Goal: Task Accomplishment & Management: Manage account settings

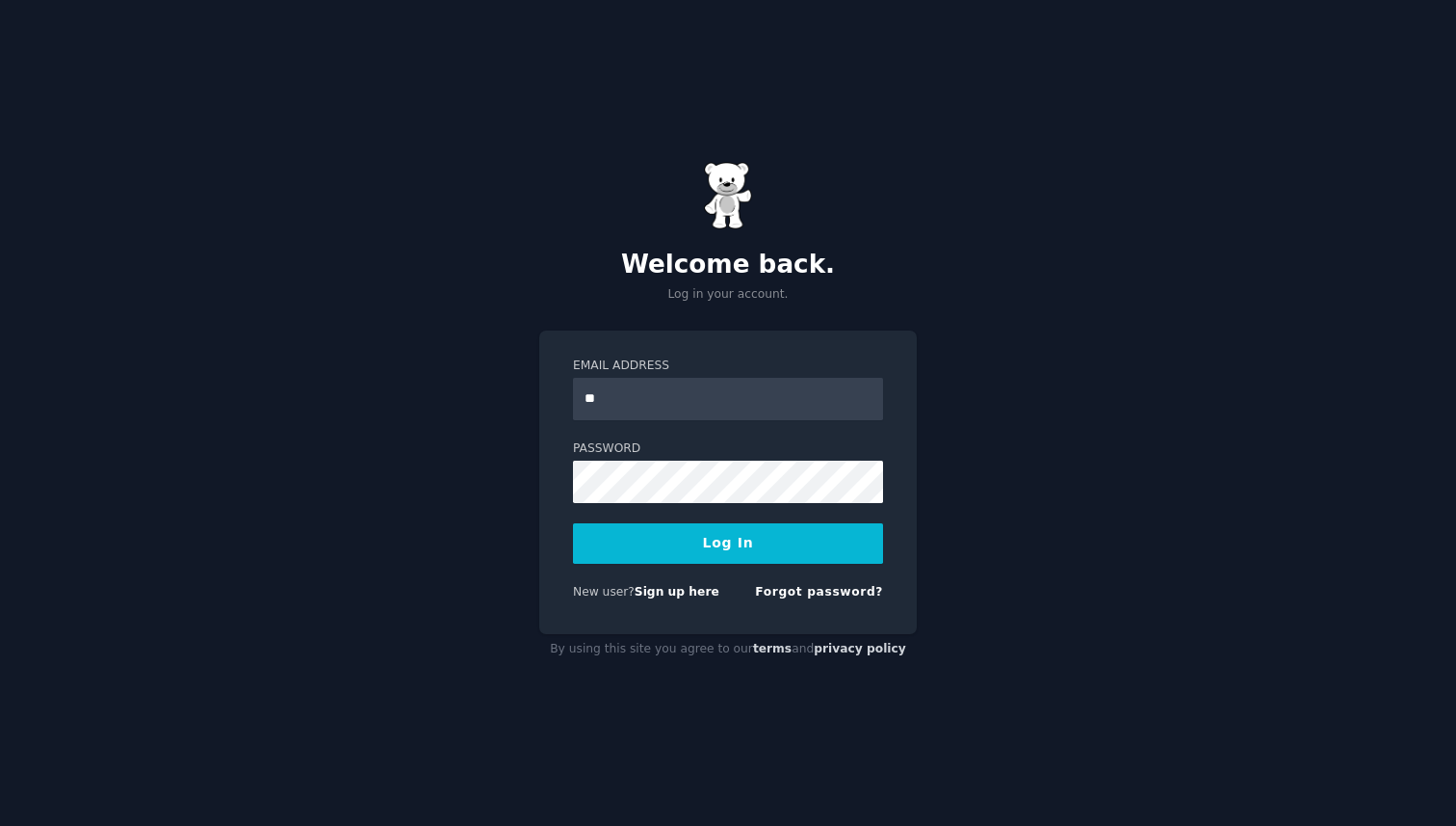
type input "**********"
click at [573, 524] on button "Log In" at bounding box center [727, 544] width 310 height 41
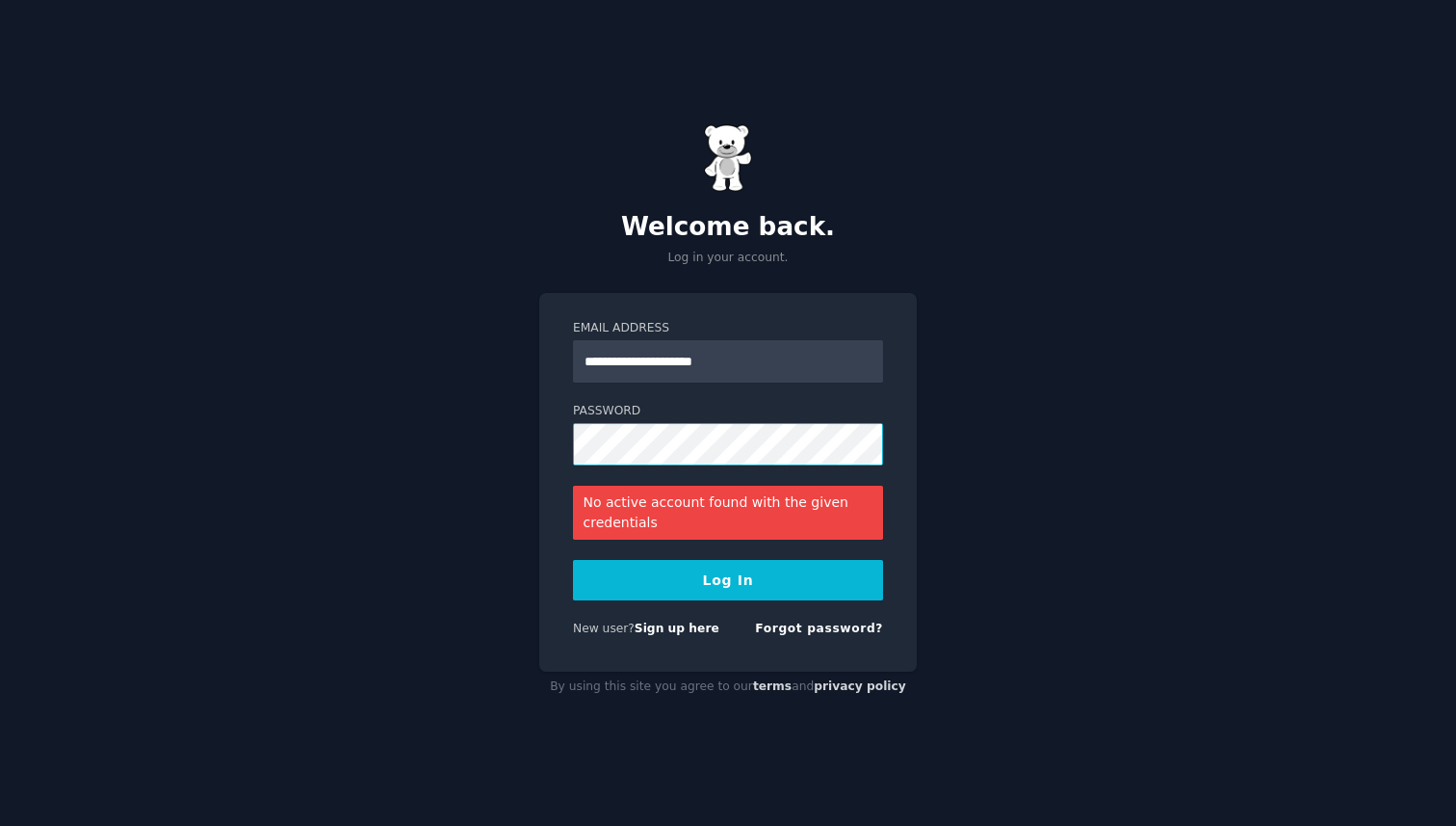
click at [573, 559] on button "Log In" at bounding box center [727, 580] width 310 height 41
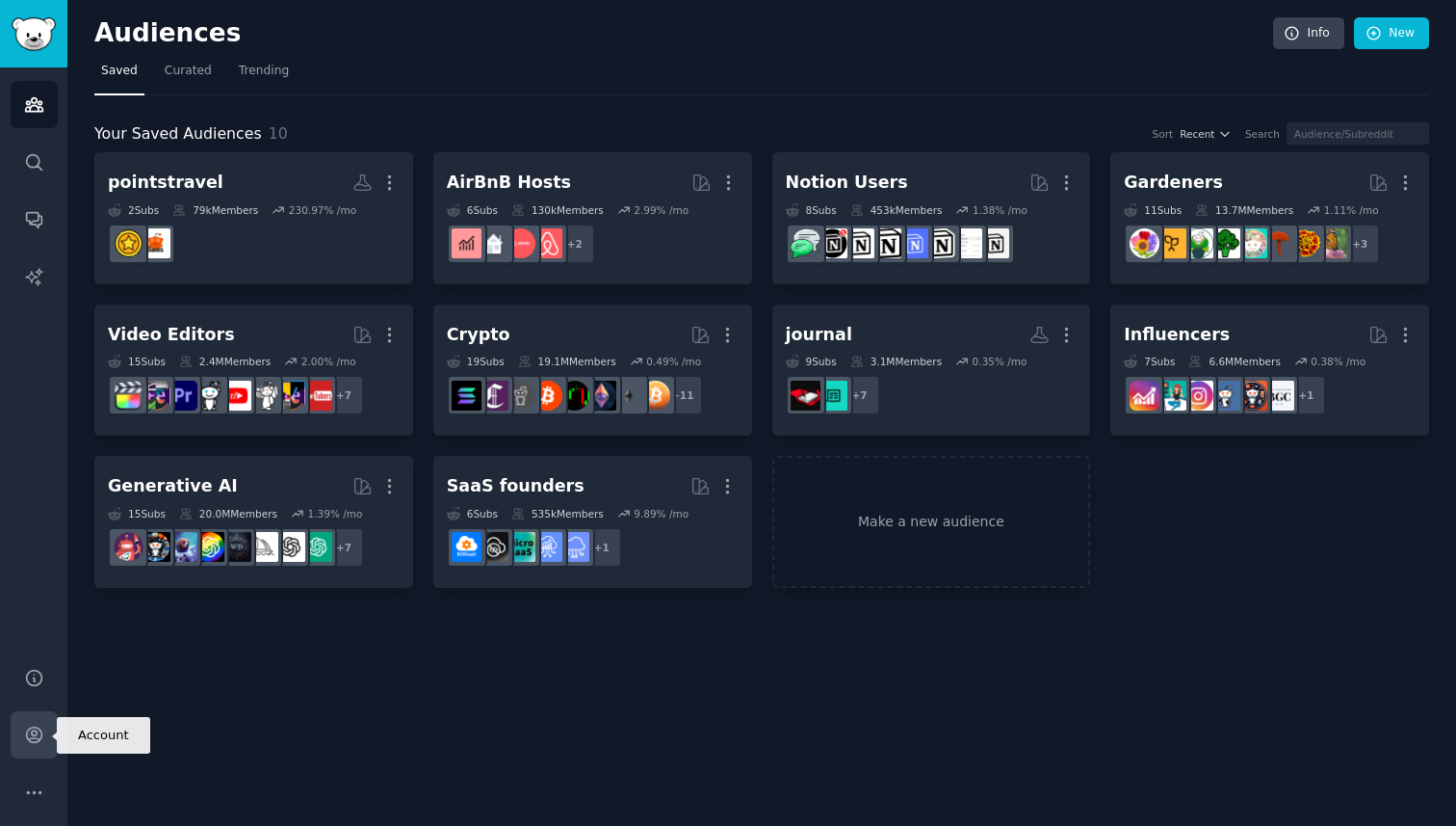
click at [31, 742] on icon "Sidebar" at bounding box center [34, 735] width 15 height 15
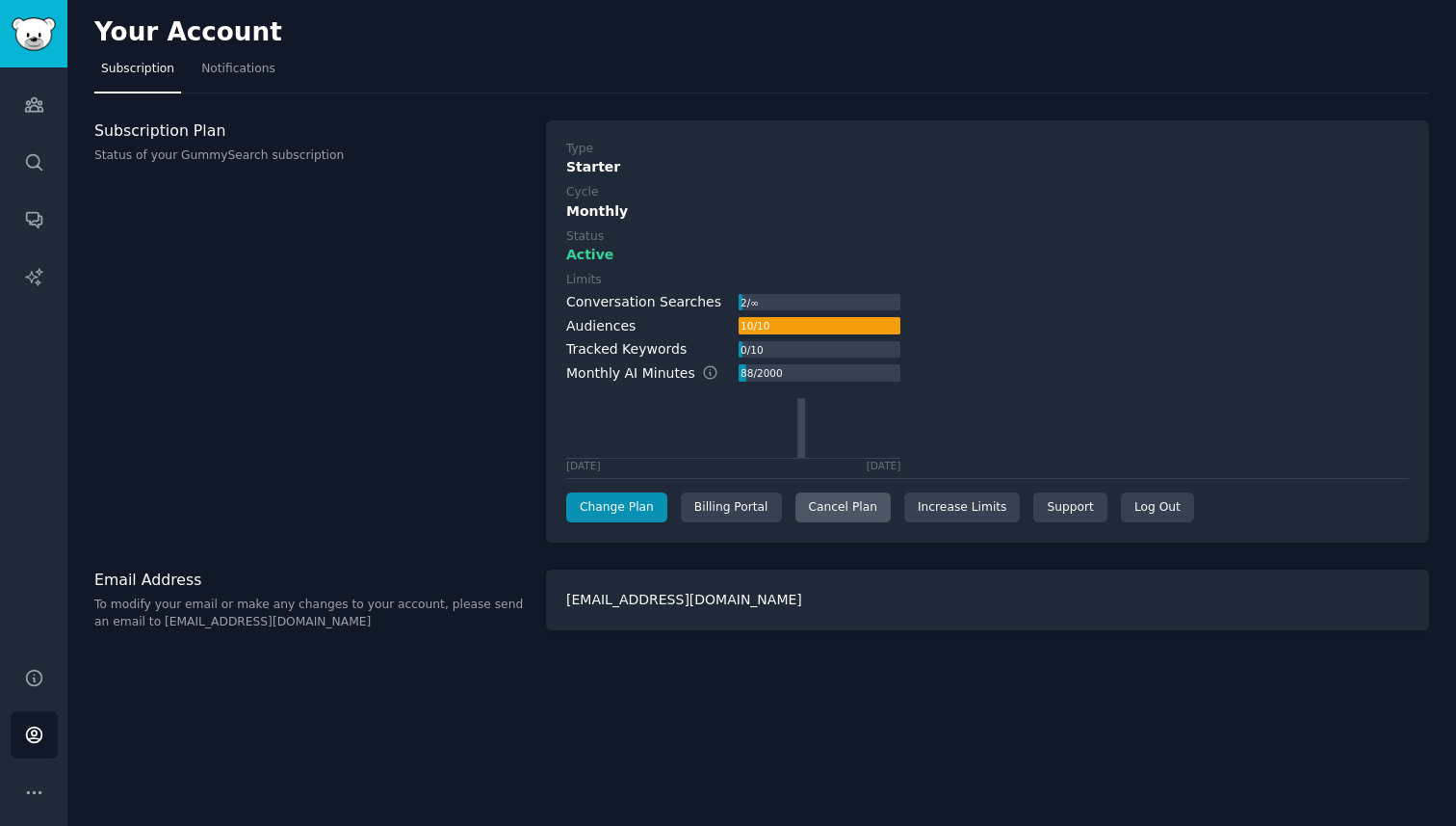
click at [825, 509] on div "Cancel Plan" at bounding box center [843, 508] width 96 height 31
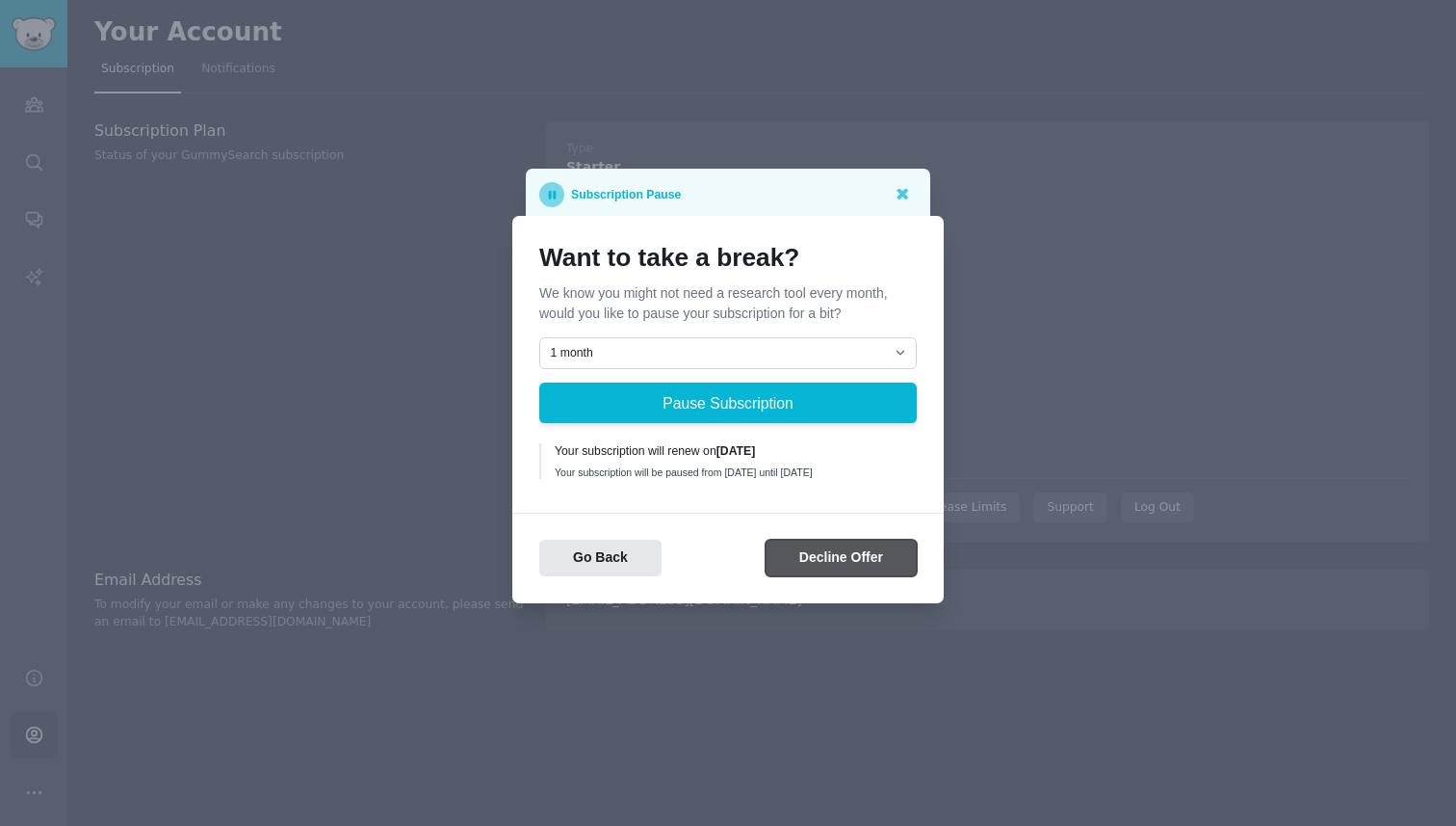
click at [787, 563] on button "Decline Offer" at bounding box center [841, 557] width 152 height 38
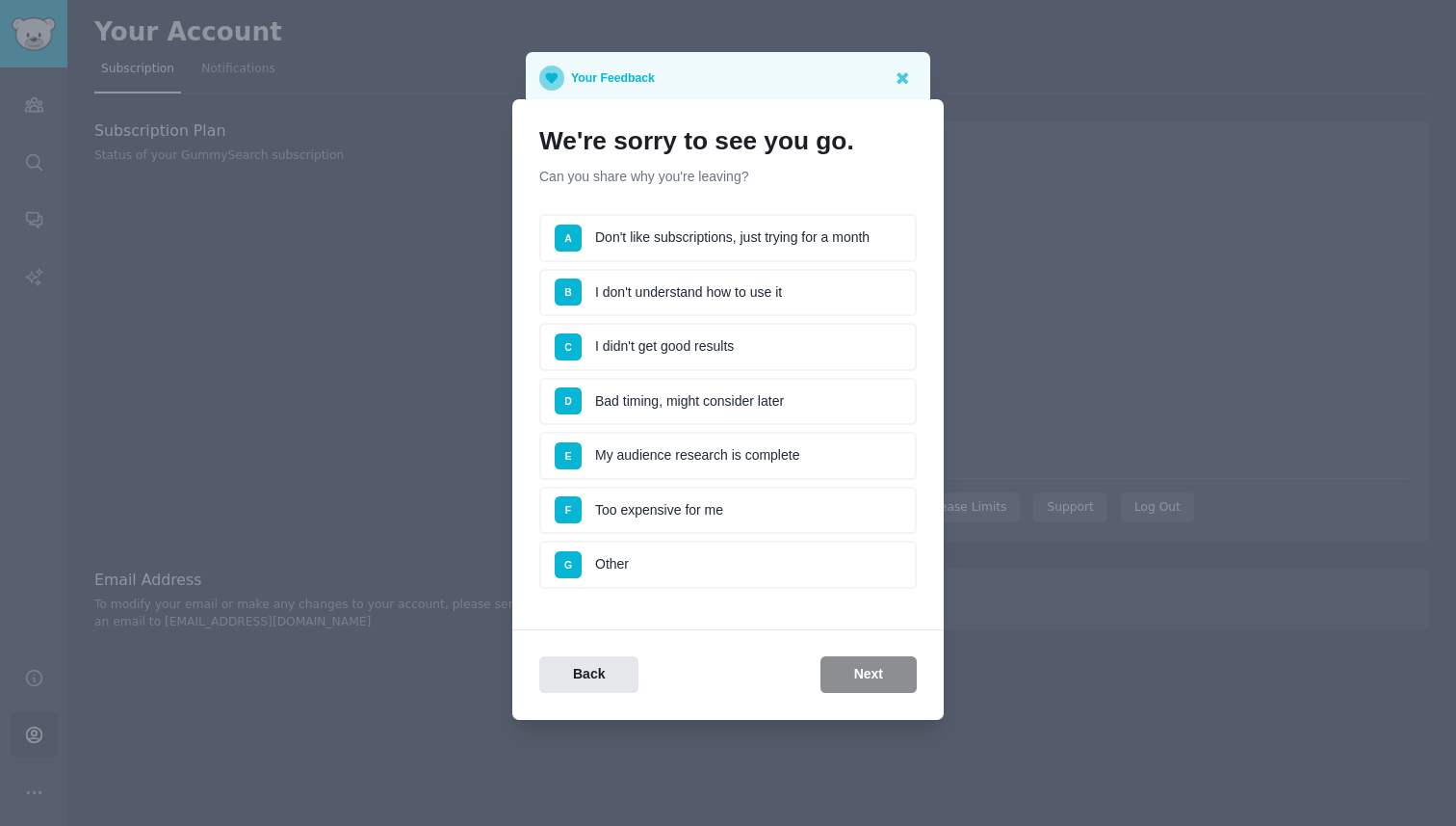
click at [737, 557] on li "G Other" at bounding box center [727, 564] width 378 height 48
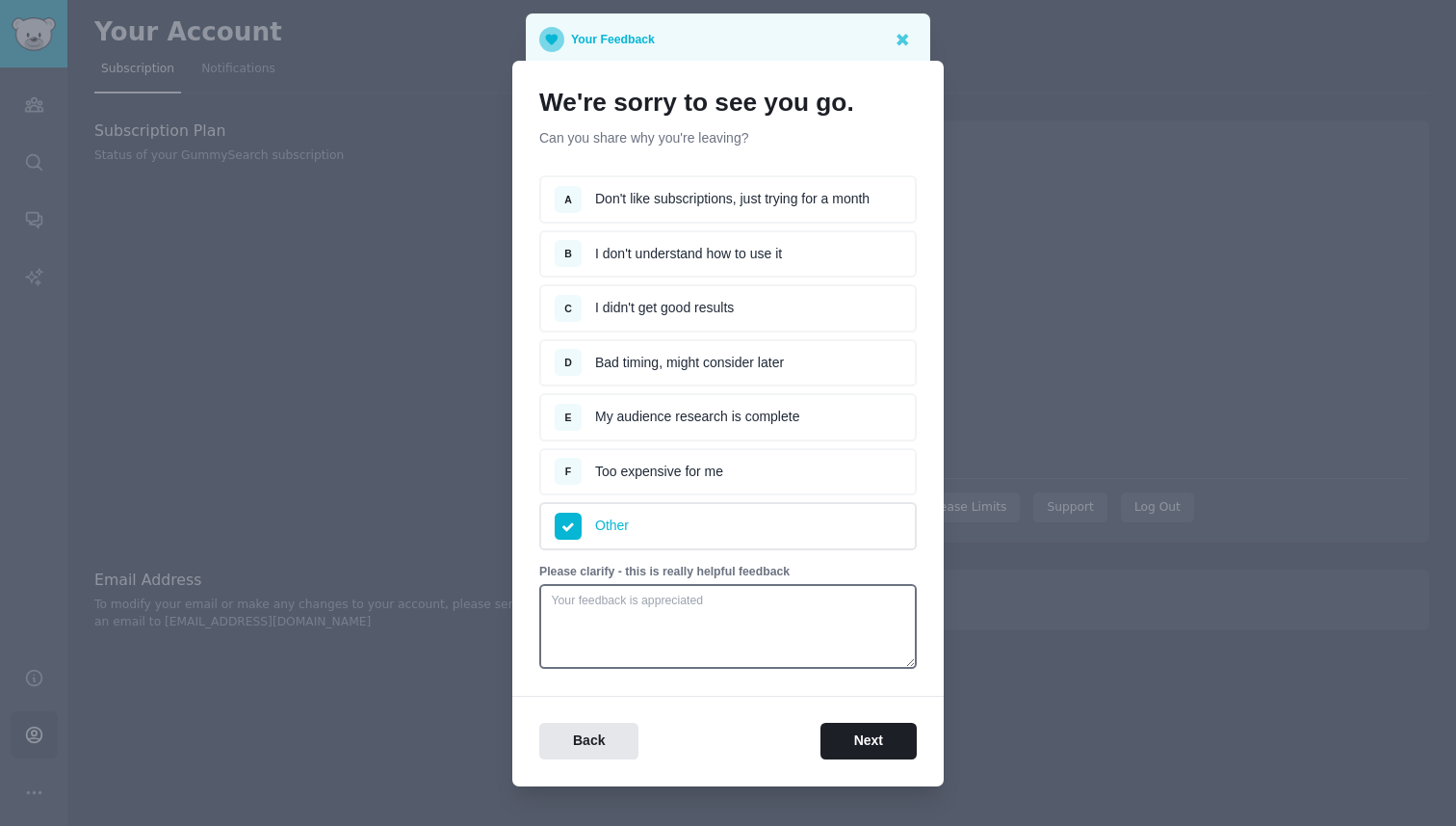
click at [739, 470] on li "F Too expensive for me" at bounding box center [727, 472] width 378 height 48
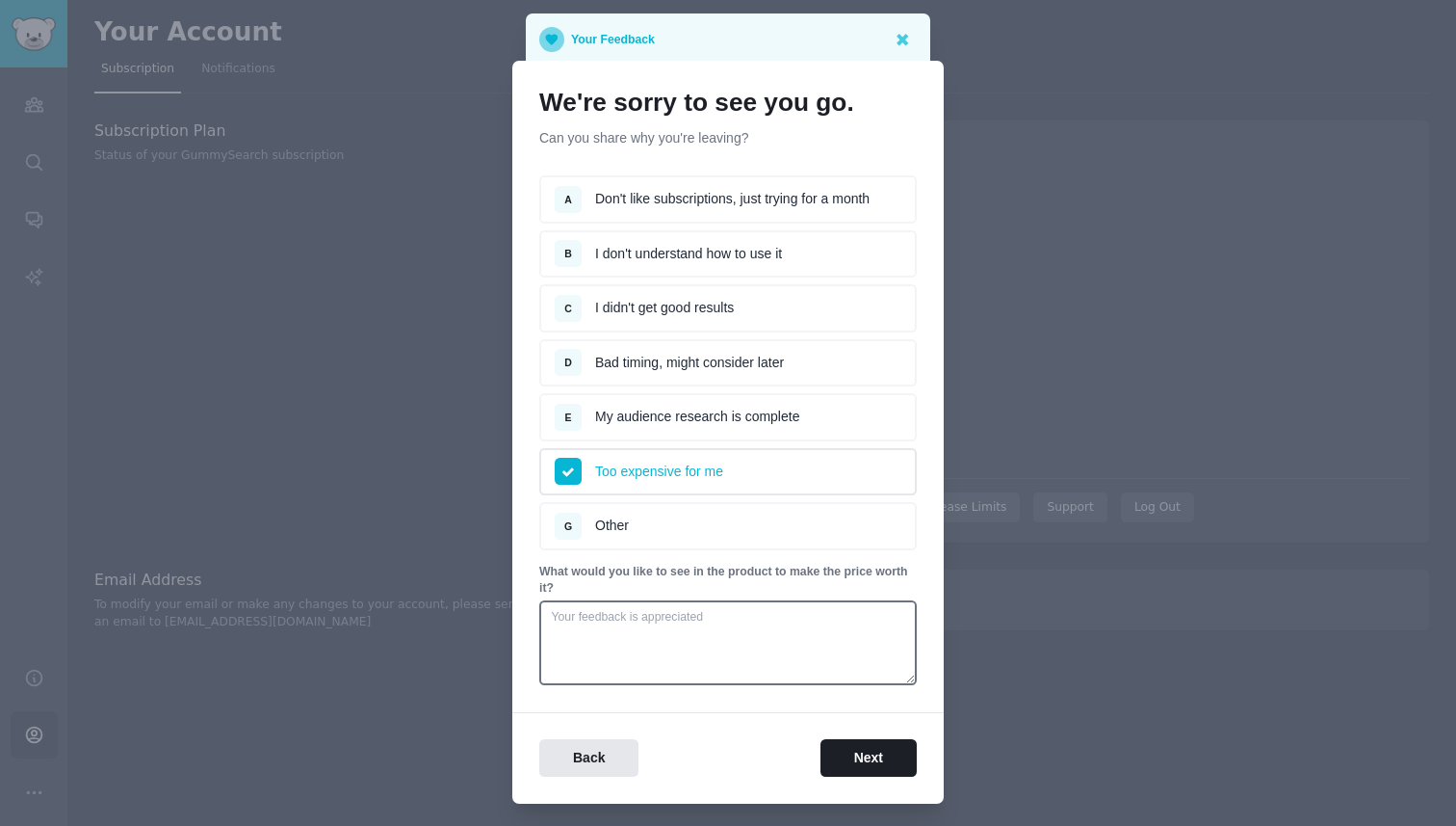
click at [838, 734] on div "Back Next" at bounding box center [728, 744] width 432 height 65
click at [848, 758] on button "Next" at bounding box center [869, 757] width 97 height 38
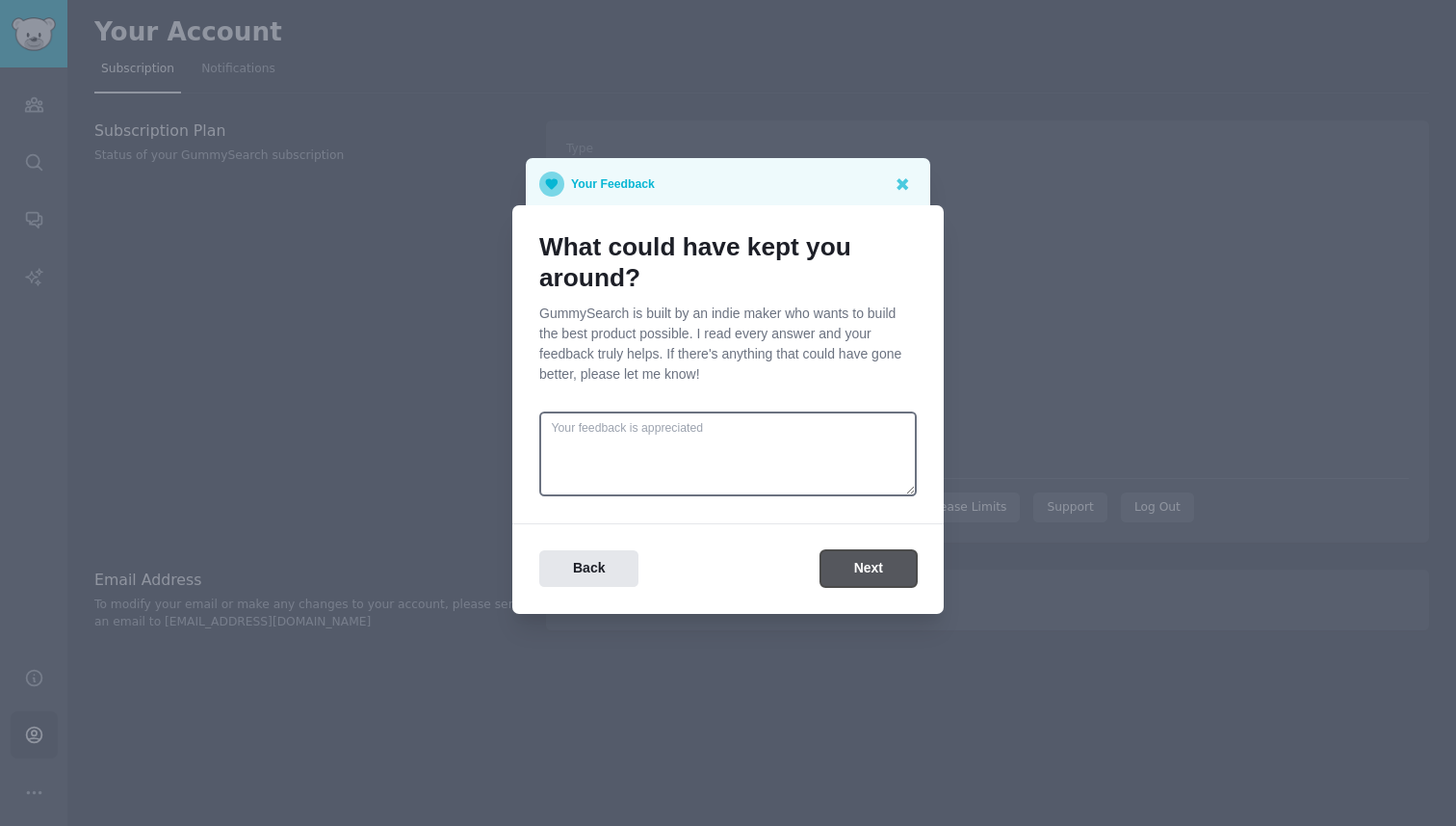
click at [856, 572] on button "Next" at bounding box center [869, 568] width 97 height 38
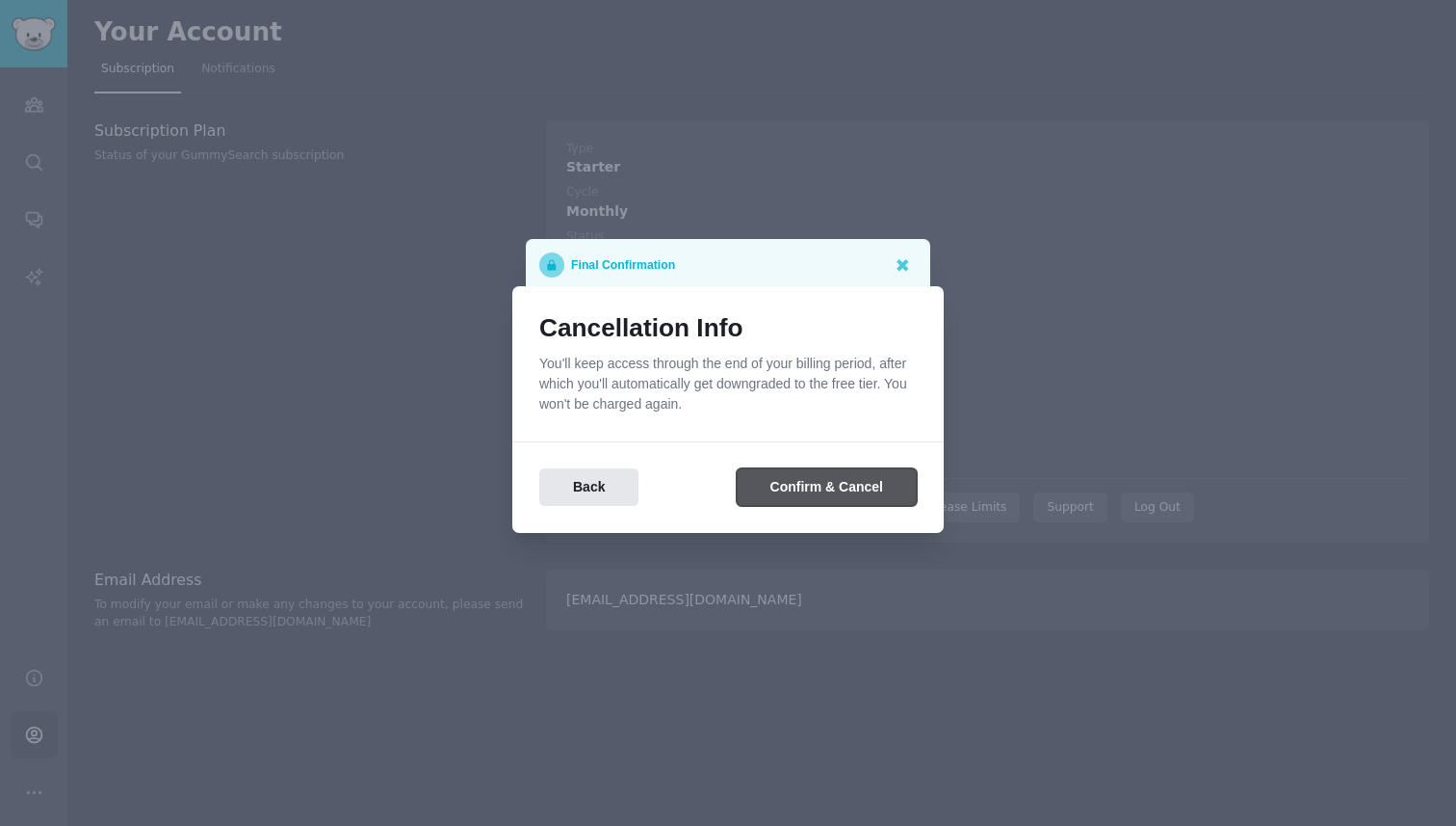
click at [821, 498] on button "Confirm & Cancel" at bounding box center [826, 487] width 180 height 38
